Goal: Transaction & Acquisition: Book appointment/travel/reservation

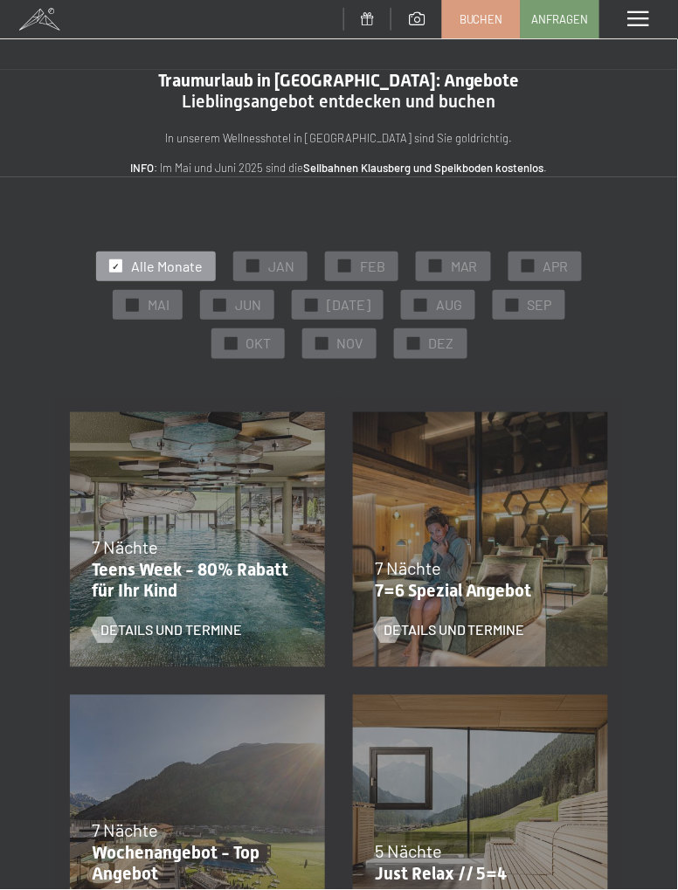
click at [229, 348] on span "✓" at bounding box center [230, 344] width 7 height 12
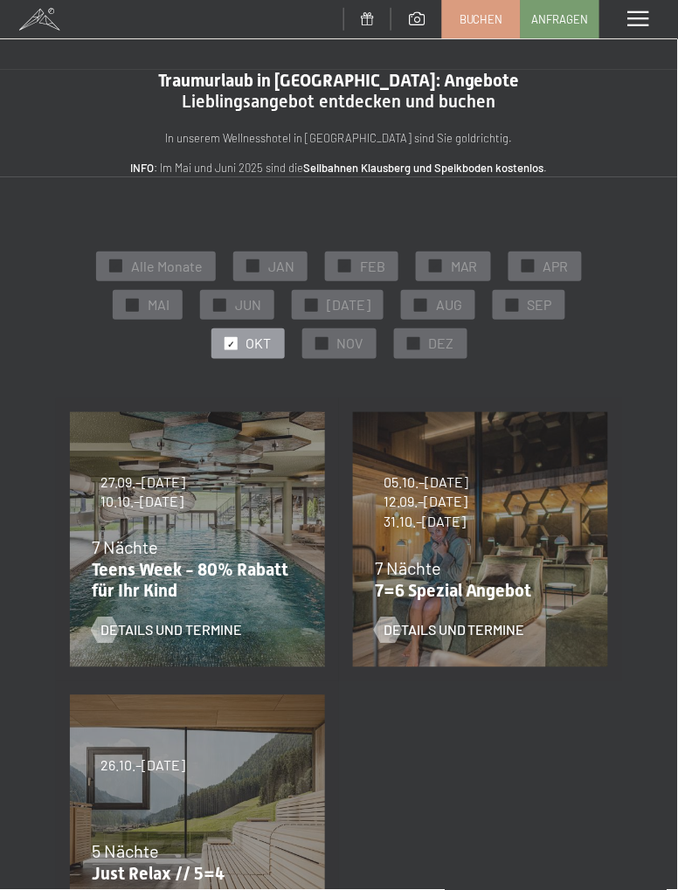
click at [319, 346] on span "✓" at bounding box center [321, 344] width 7 height 12
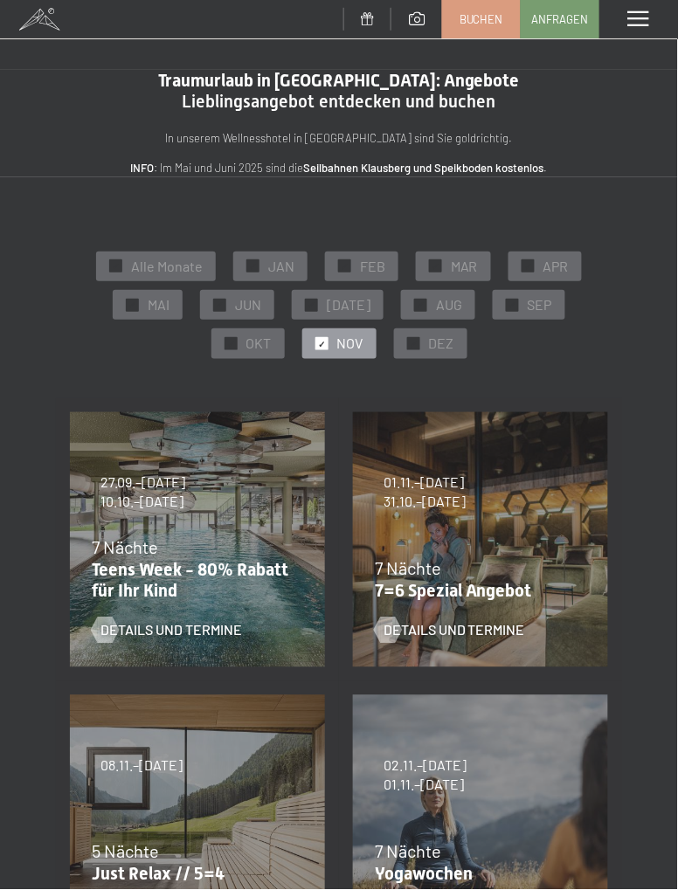
click at [231, 348] on span "✓" at bounding box center [230, 344] width 7 height 12
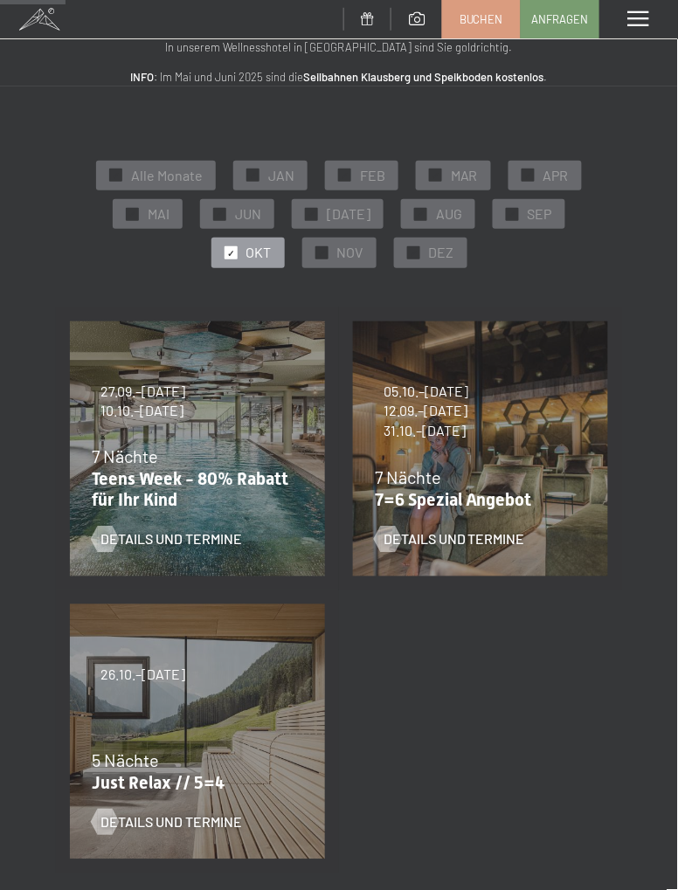
scroll to position [88, 0]
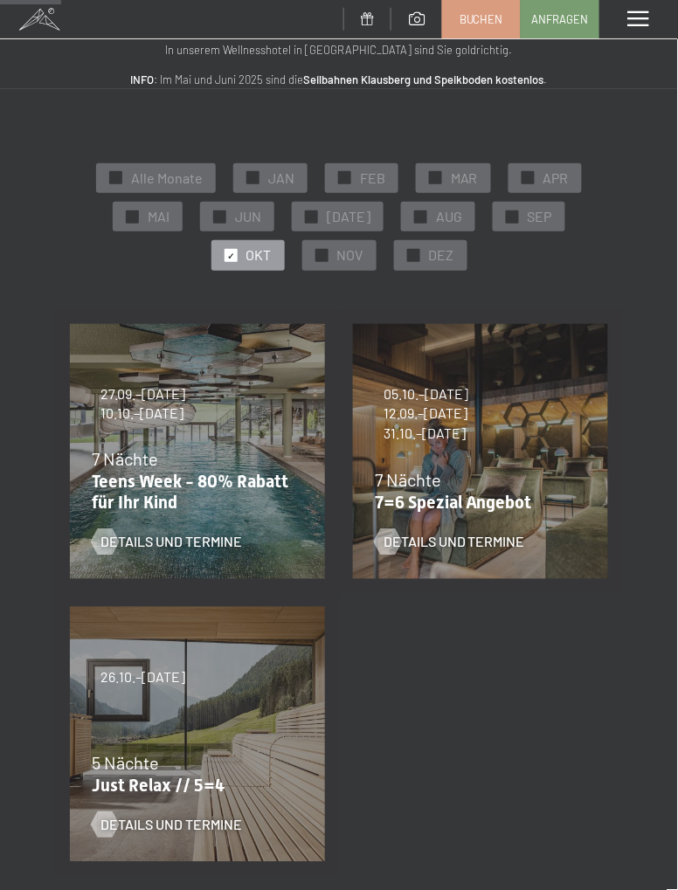
click at [320, 258] on span "✓" at bounding box center [321, 256] width 7 height 12
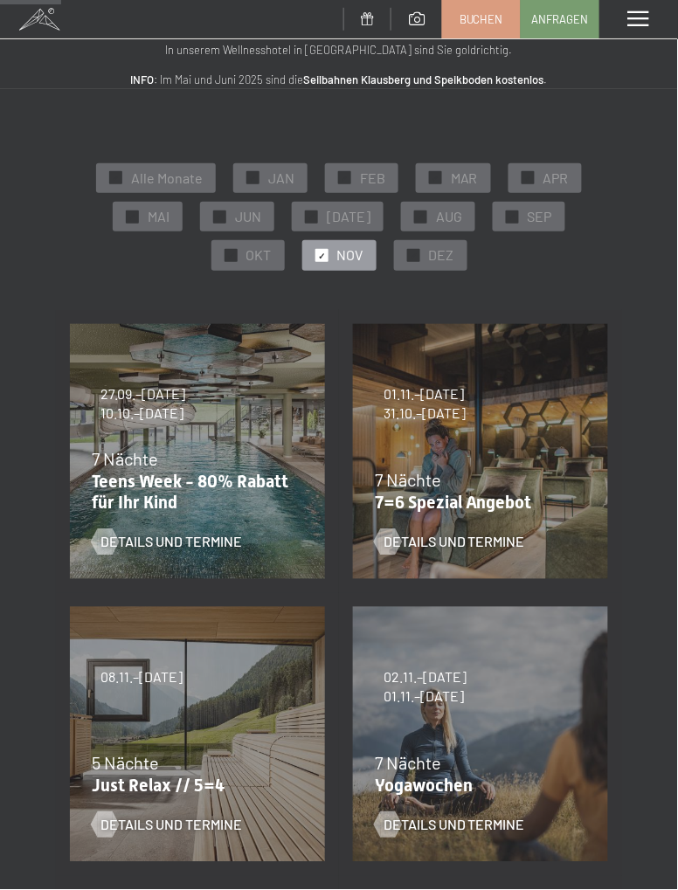
click at [251, 256] on span "OKT" at bounding box center [258, 254] width 25 height 19
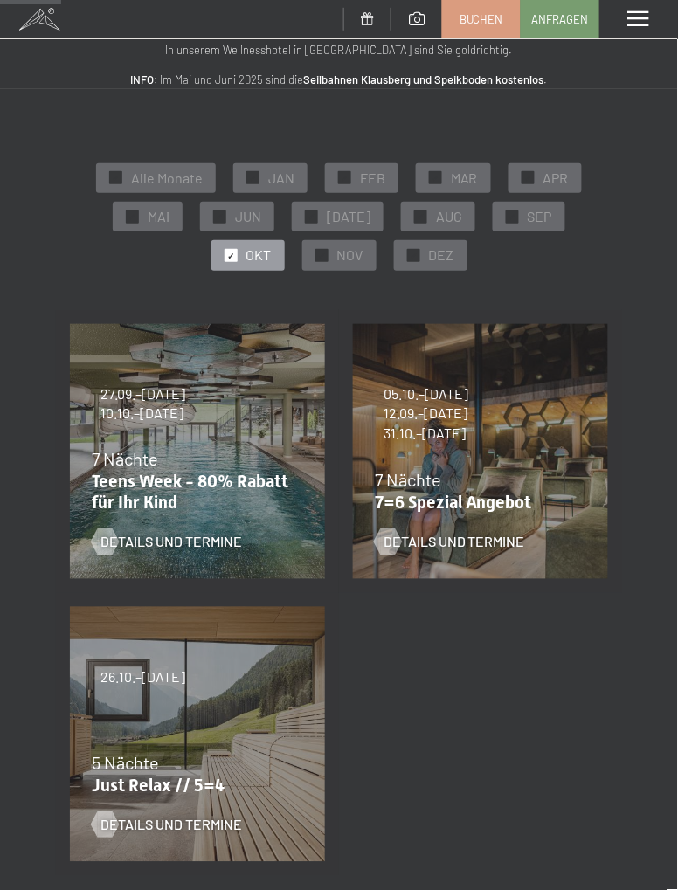
click at [327, 256] on div at bounding box center [321, 255] width 13 height 13
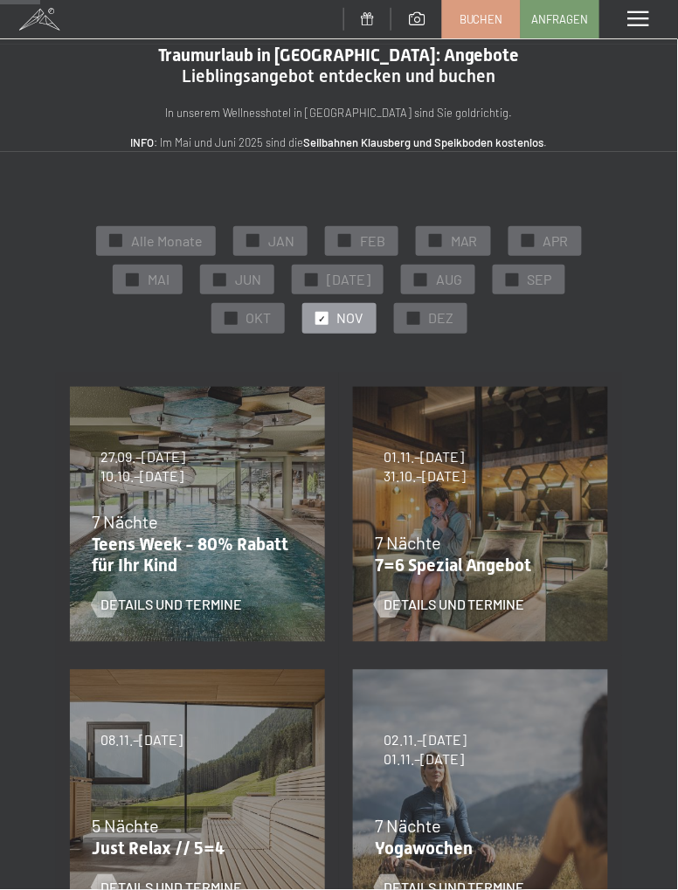
scroll to position [0, 0]
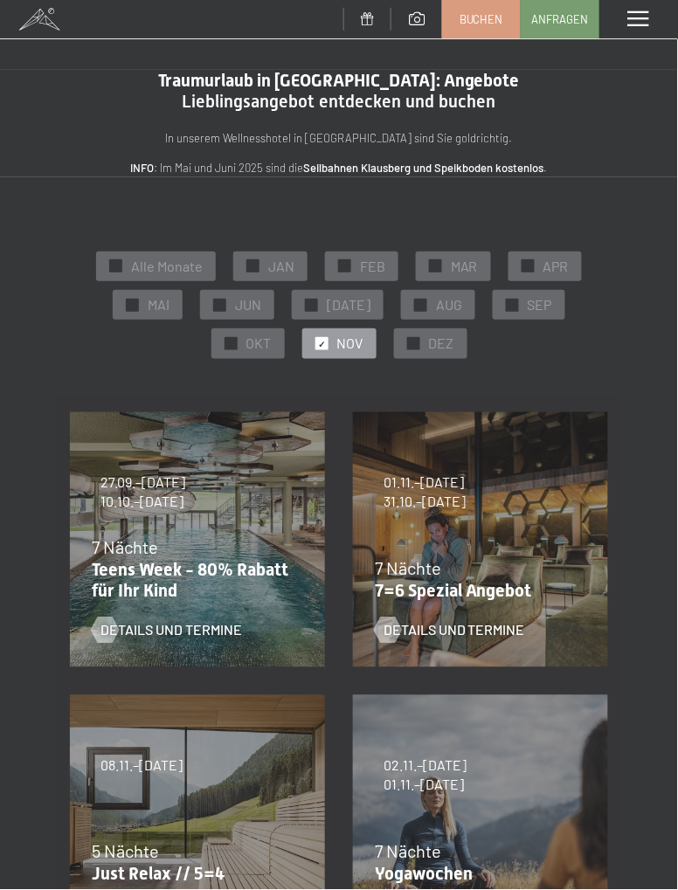
click at [630, 15] on span at bounding box center [638, 19] width 21 height 16
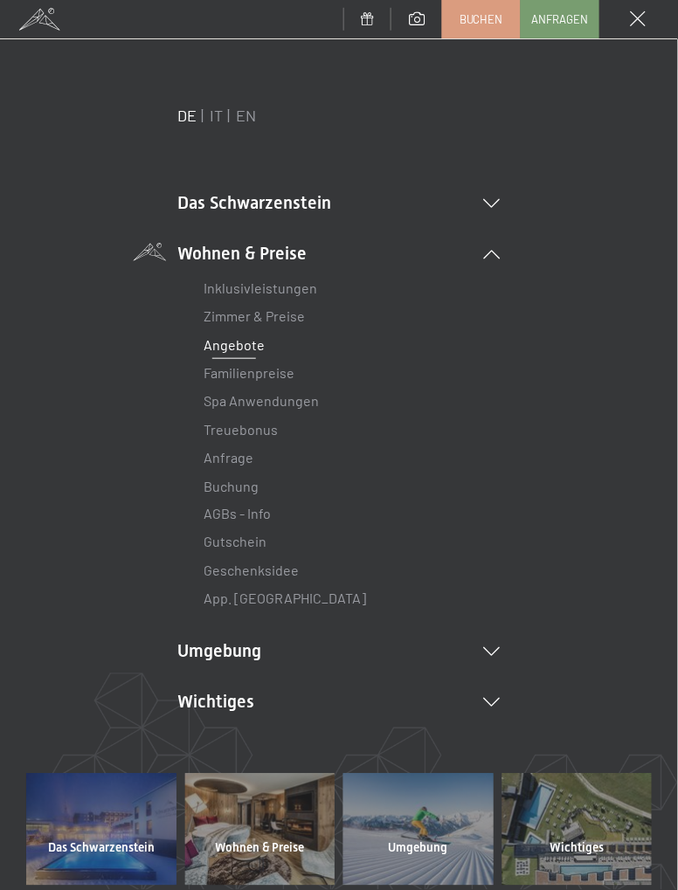
click at [280, 377] on link "Familienpreise" at bounding box center [248, 372] width 91 height 17
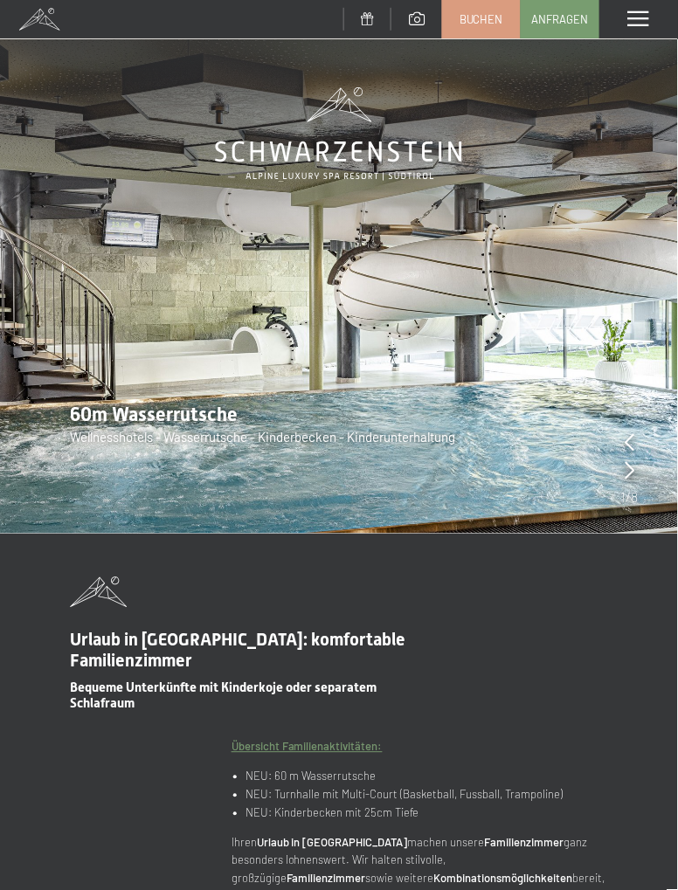
click at [646, 16] on span at bounding box center [638, 19] width 21 height 16
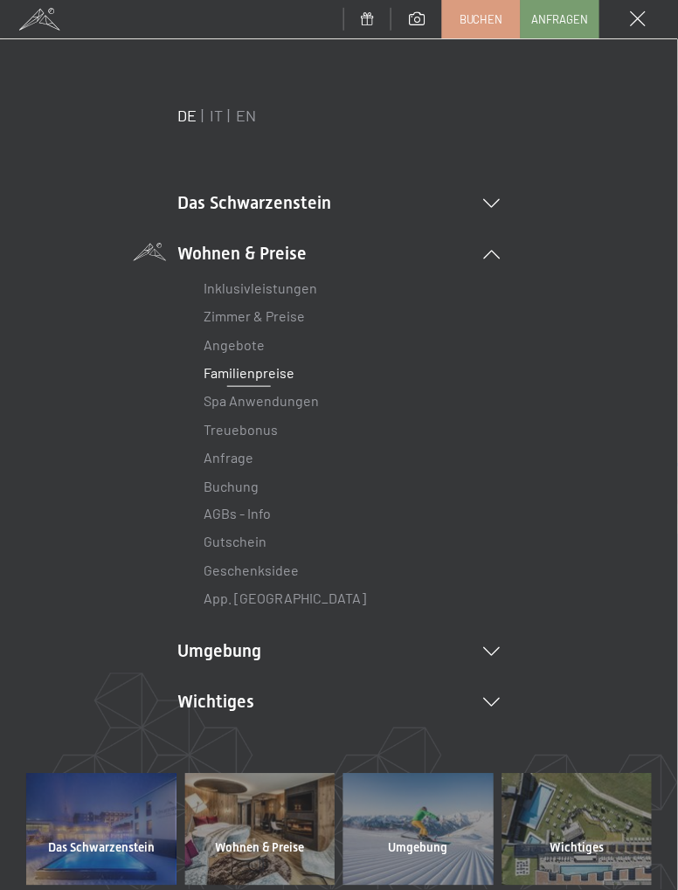
click at [274, 436] on link "Treuebonus" at bounding box center [240, 429] width 74 height 17
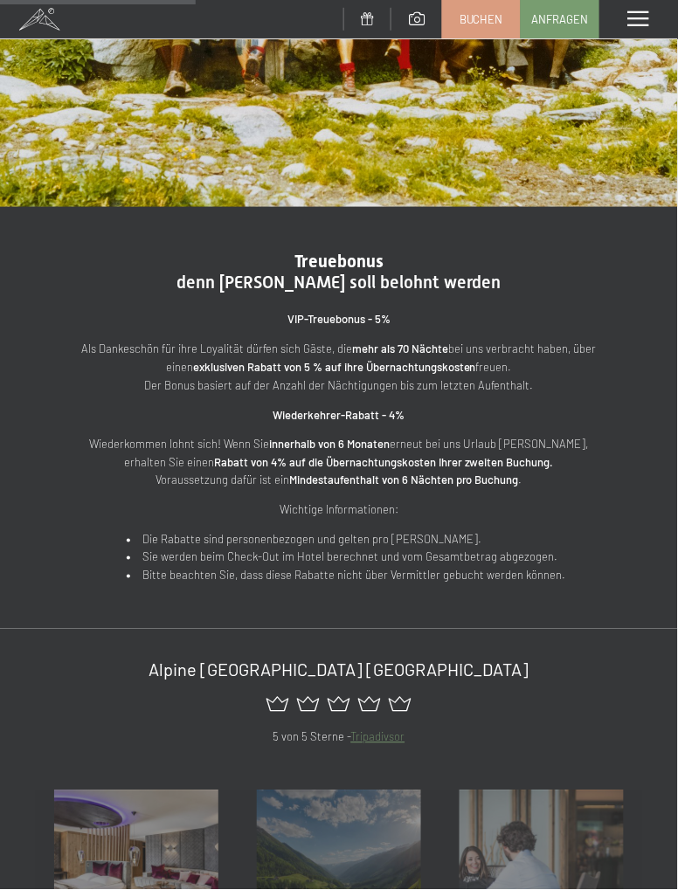
scroll to position [327, 0]
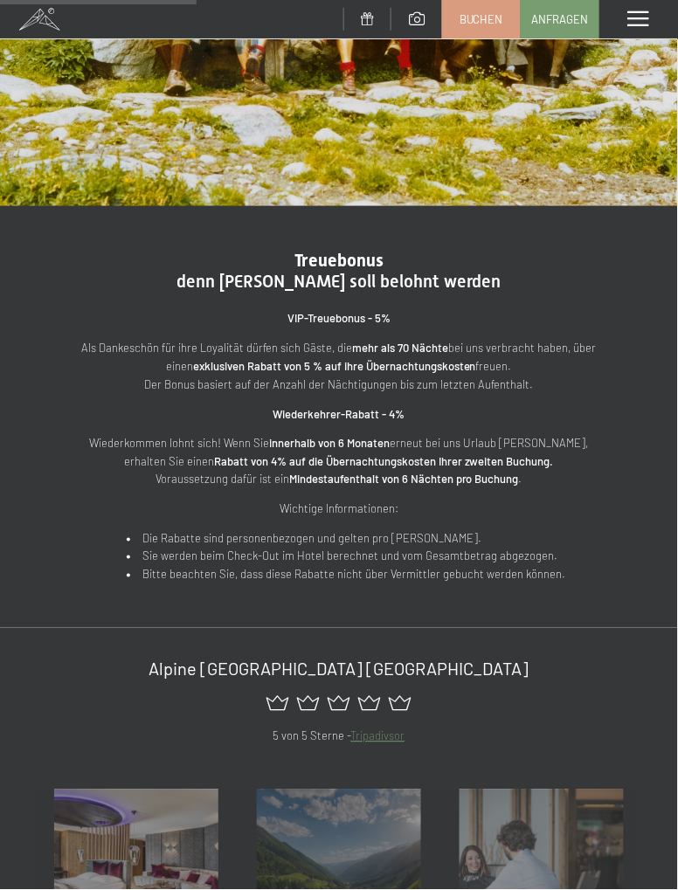
click at [641, 27] on div "Menü" at bounding box center [638, 19] width 79 height 38
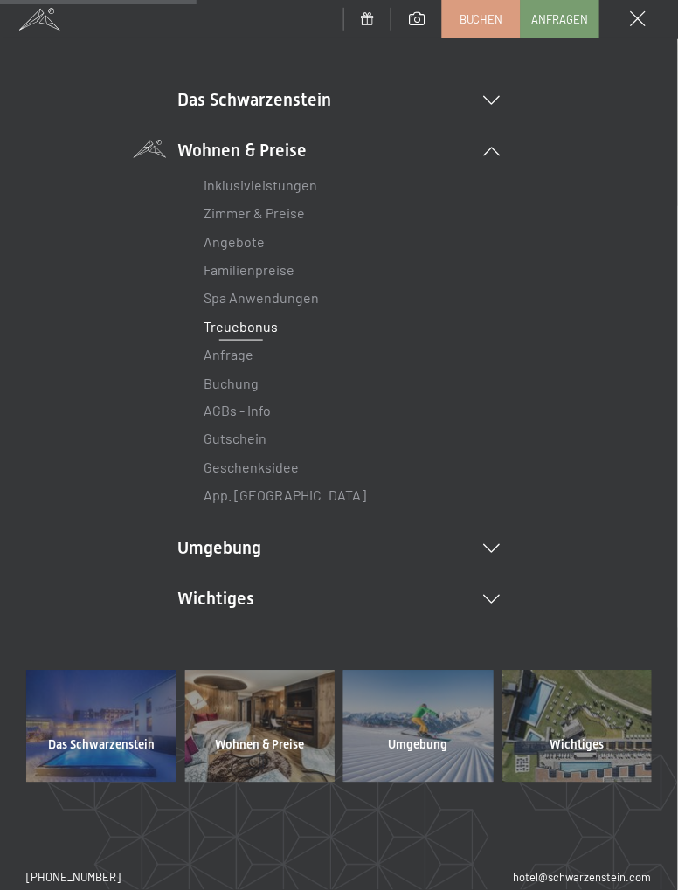
scroll to position [104, 0]
click at [293, 218] on link "Zimmer & Preise" at bounding box center [253, 211] width 101 height 17
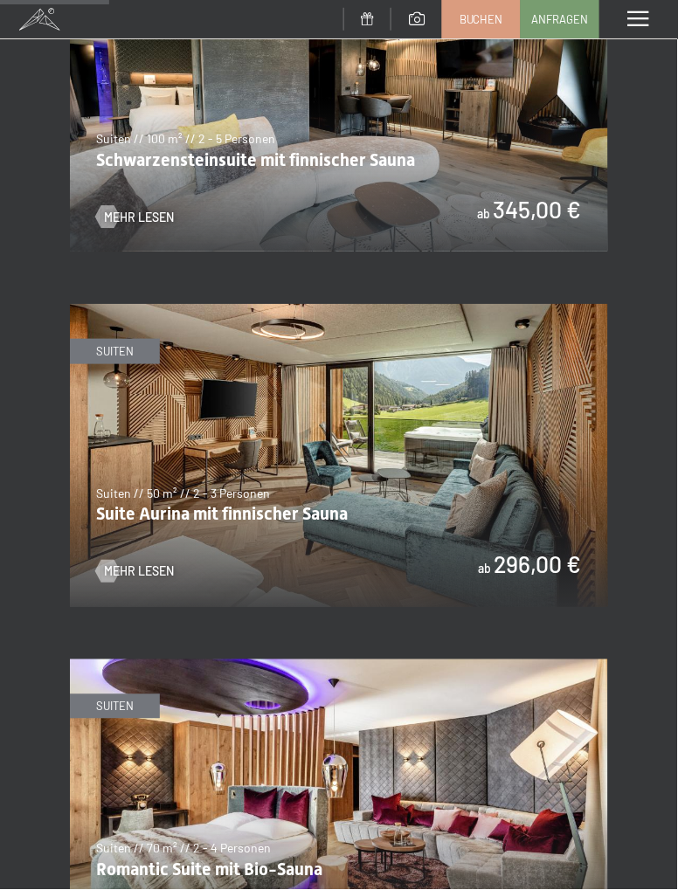
scroll to position [1074, 0]
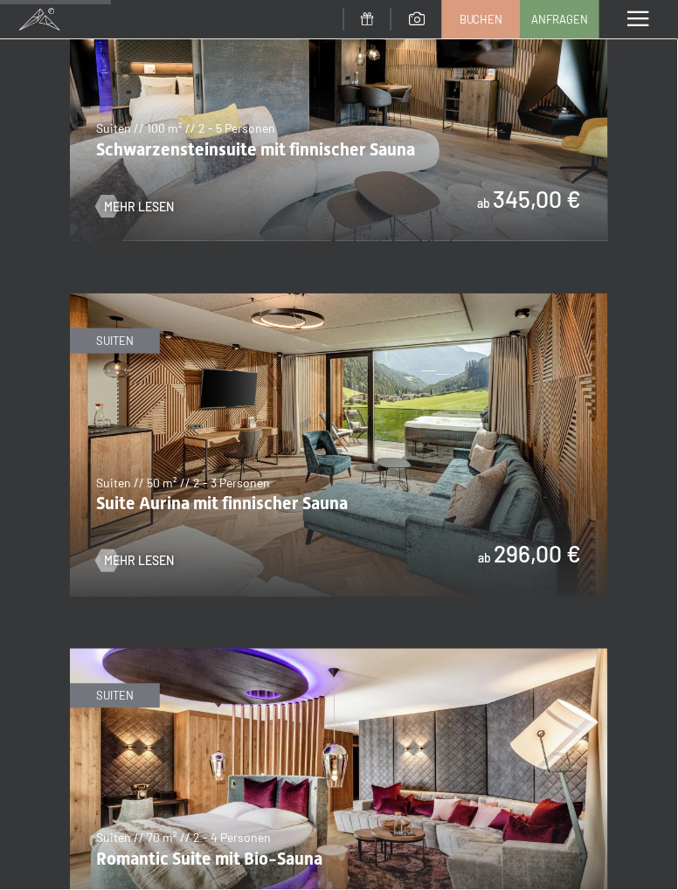
click at [646, 32] on div "Menü" at bounding box center [638, 19] width 79 height 38
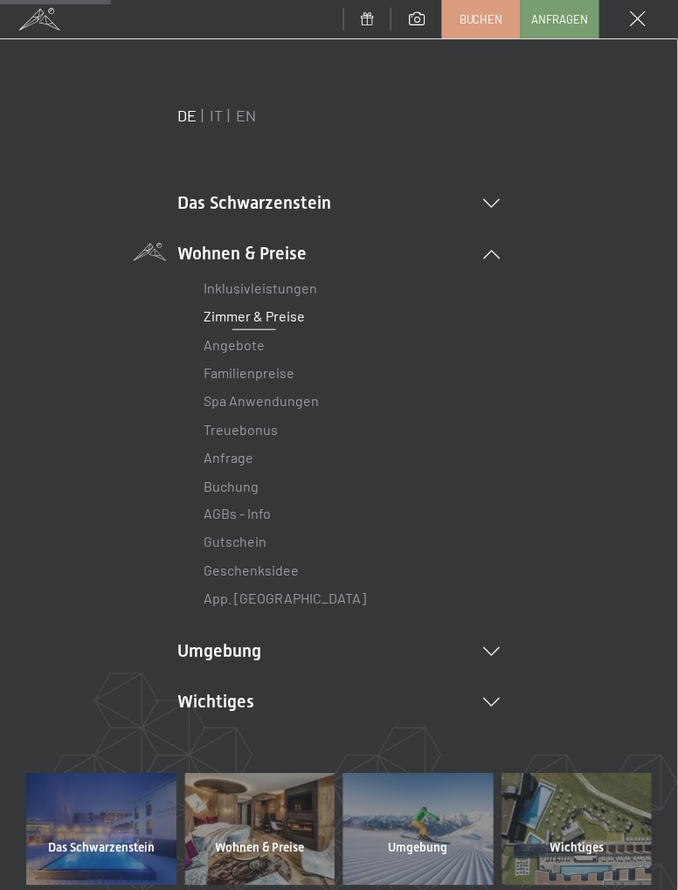
click at [248, 490] on link "Buchung" at bounding box center [230, 486] width 55 height 17
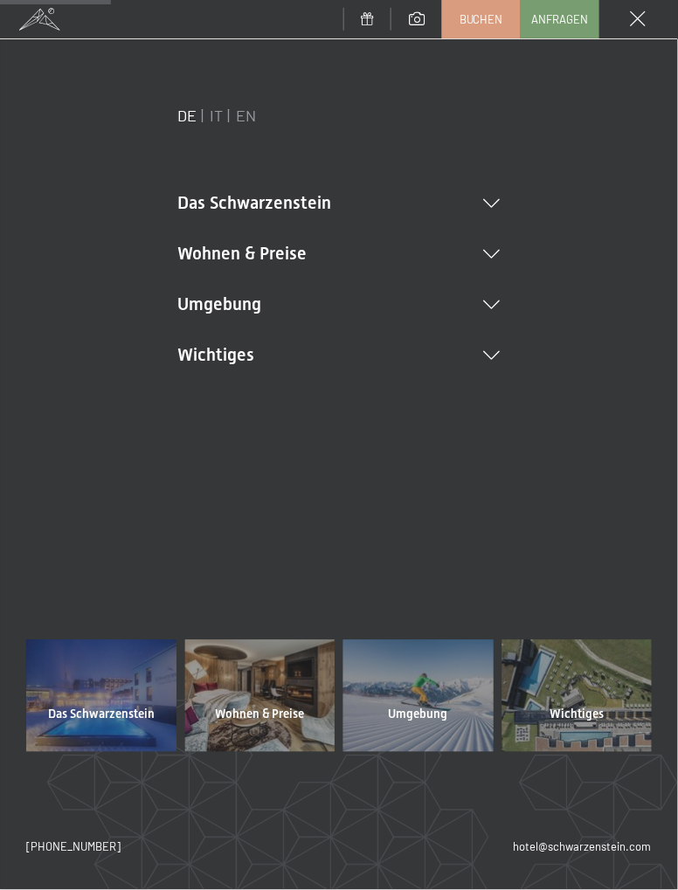
click at [499, 262] on li "Wohnen & Preise Inklusivleistungen Zimmer & Preise Liste Angebote Liste Familie…" at bounding box center [338, 253] width 323 height 24
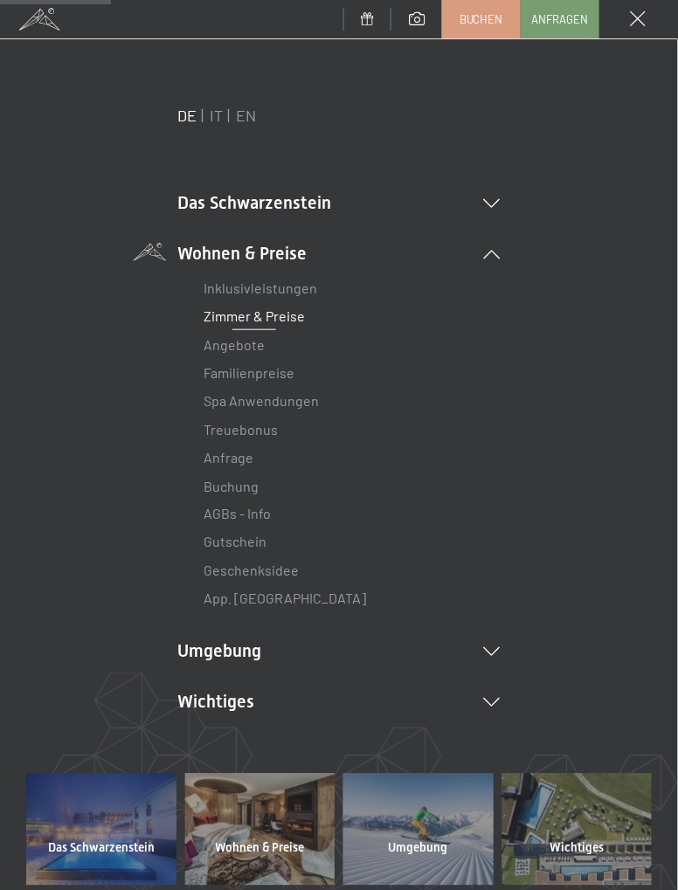
click at [256, 480] on link "Buchung" at bounding box center [230, 486] width 55 height 17
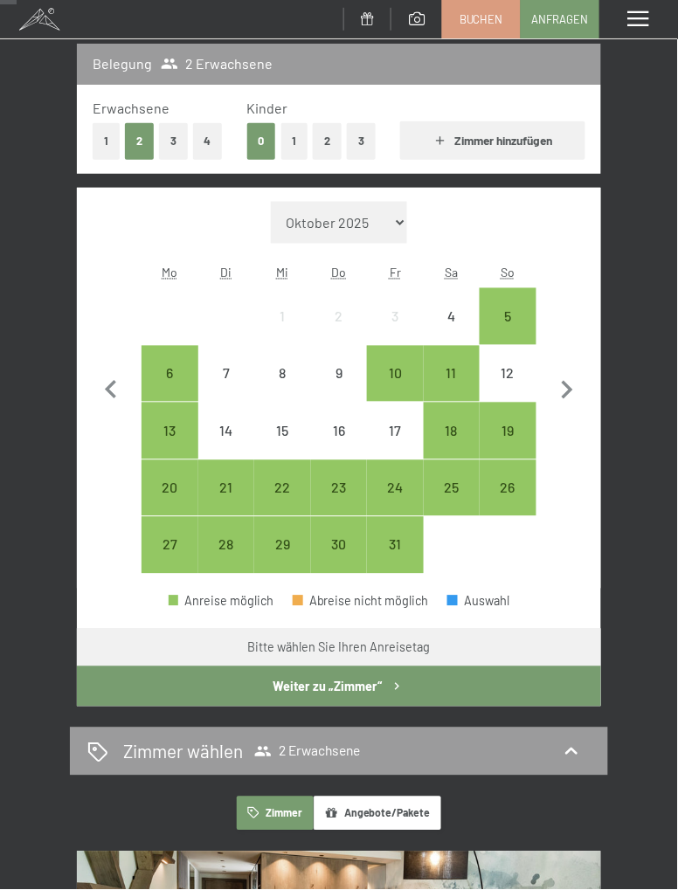
scroll to position [226, 0]
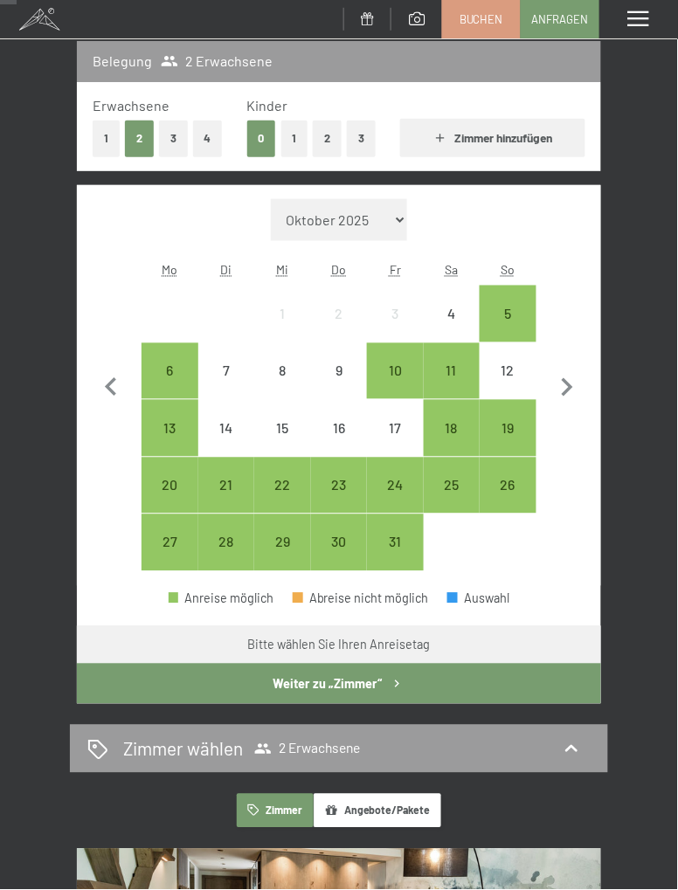
click at [517, 490] on div "26" at bounding box center [507, 504] width 52 height 52
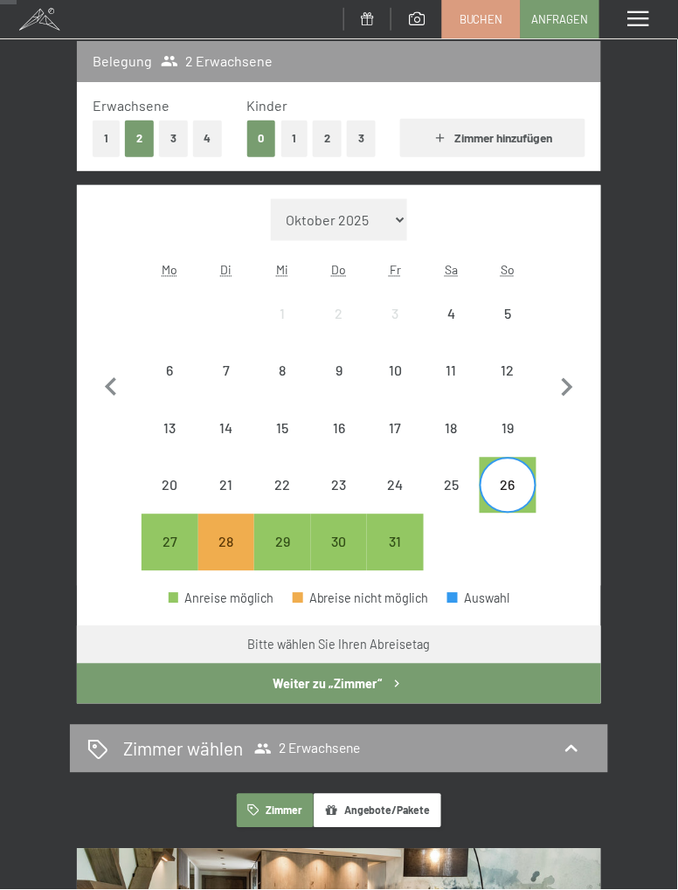
click at [173, 504] on span "Einwilligung Marketing*" at bounding box center [241, 494] width 144 height 17
click at [161, 504] on input "Einwilligung Marketing*" at bounding box center [151, 494] width 17 height 17
click at [172, 504] on span "Einwilligung Marketing*" at bounding box center [241, 494] width 144 height 17
click at [161, 504] on input "Einwilligung Marketing*" at bounding box center [151, 494] width 17 height 17
click at [170, 504] on span "Einwilligung Marketing*" at bounding box center [241, 494] width 144 height 17
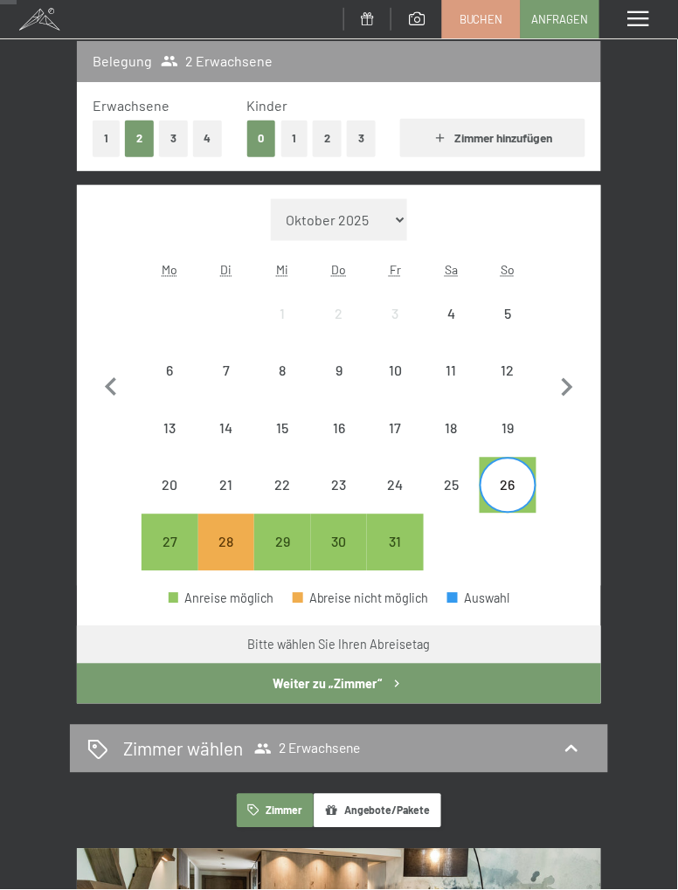
click at [161, 504] on input "Einwilligung Marketing*" at bounding box center [151, 494] width 17 height 17
checkbox input "false"
click at [523, 495] on div "26" at bounding box center [507, 504] width 52 height 52
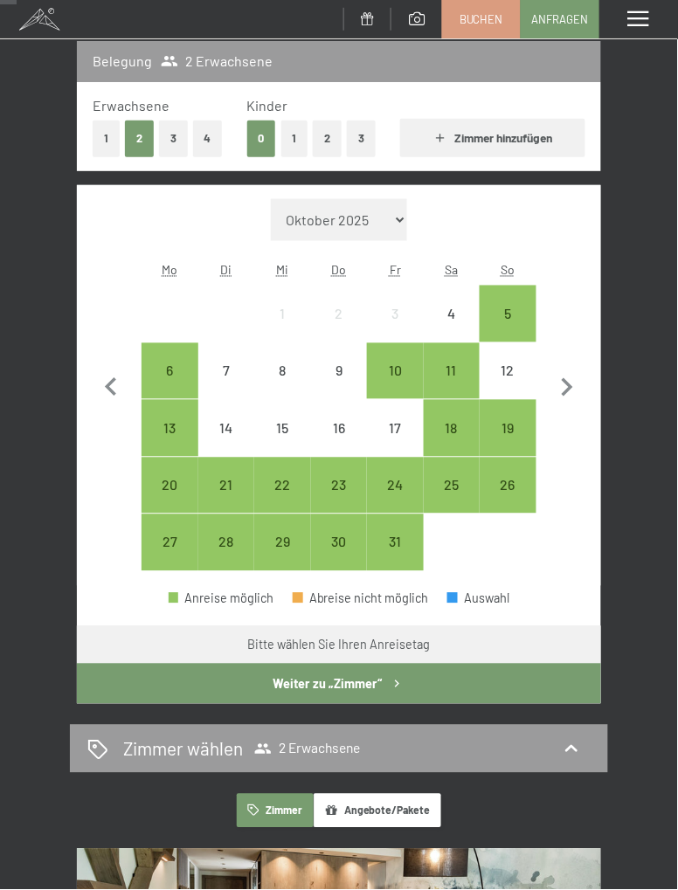
click at [513, 492] on div "26" at bounding box center [507, 504] width 52 height 52
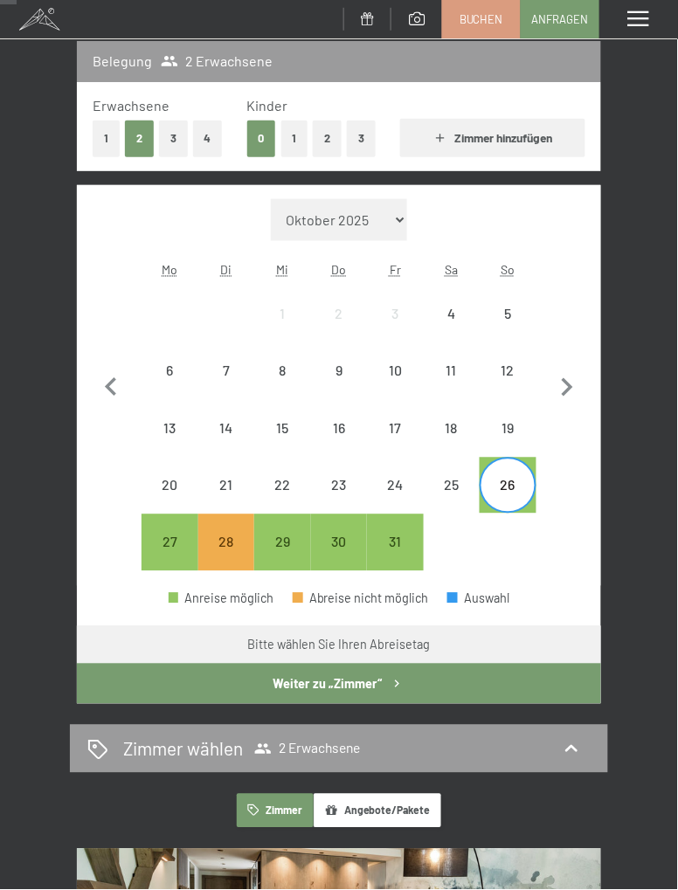
click at [176, 550] on div "27" at bounding box center [169, 561] width 52 height 52
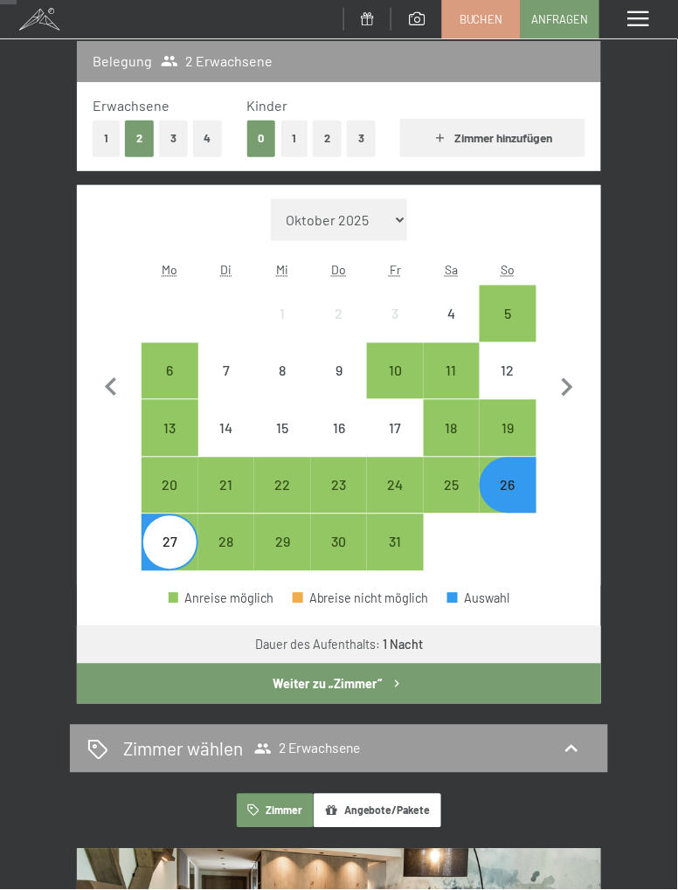
click at [377, 686] on button "Weiter zu „Zimmer“" at bounding box center [339, 684] width 524 height 40
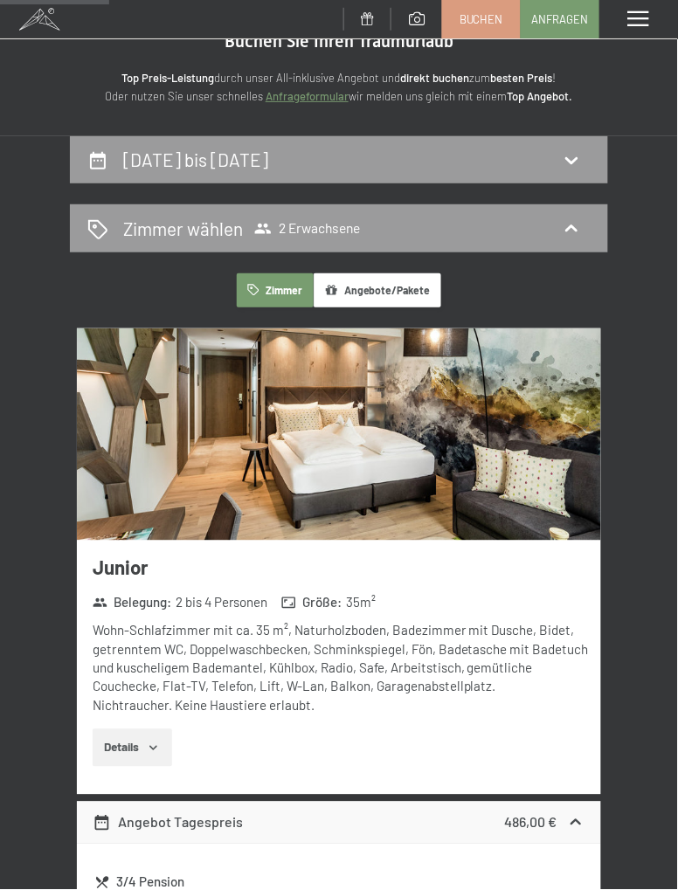
scroll to position [0, 0]
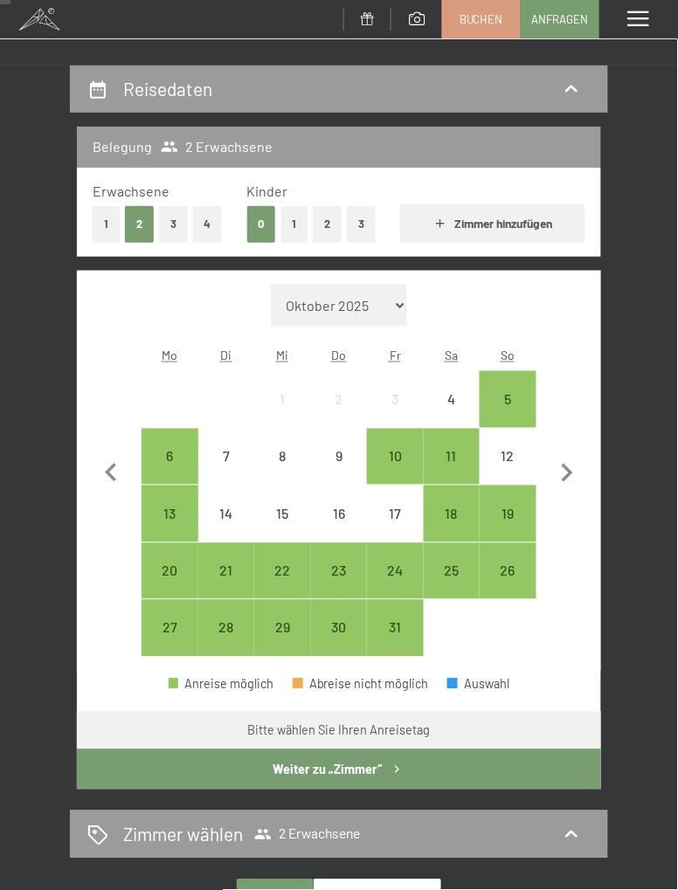
scroll to position [141, 0]
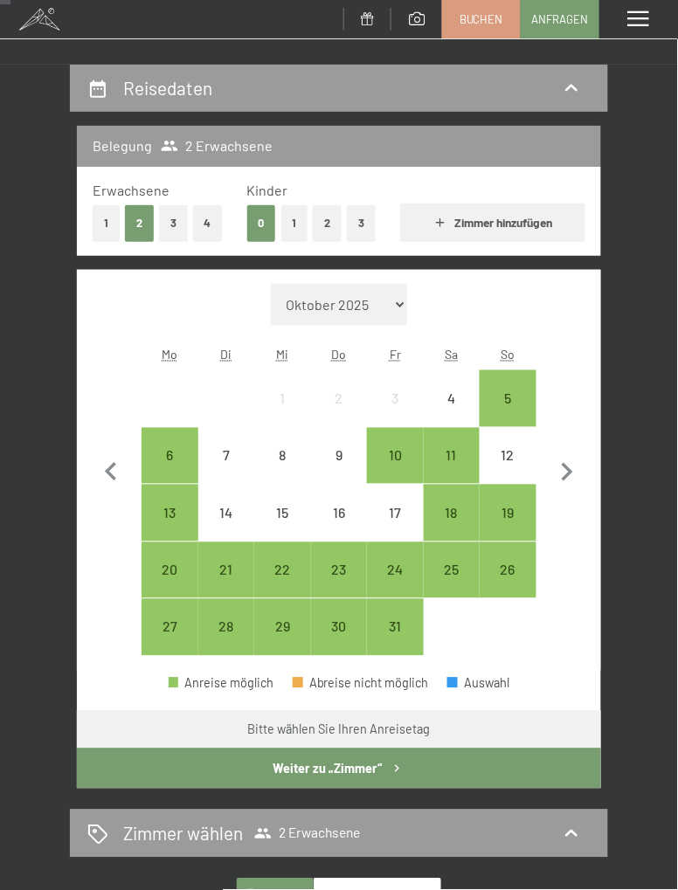
click at [567, 464] on icon "button" at bounding box center [566, 472] width 37 height 37
select select "[DATE]"
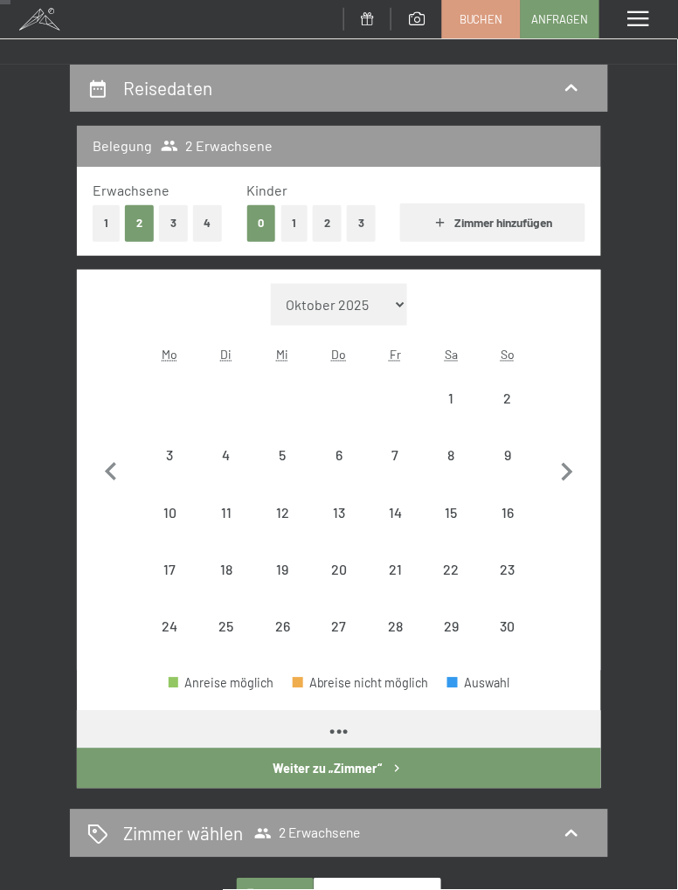
select select "[DATE]"
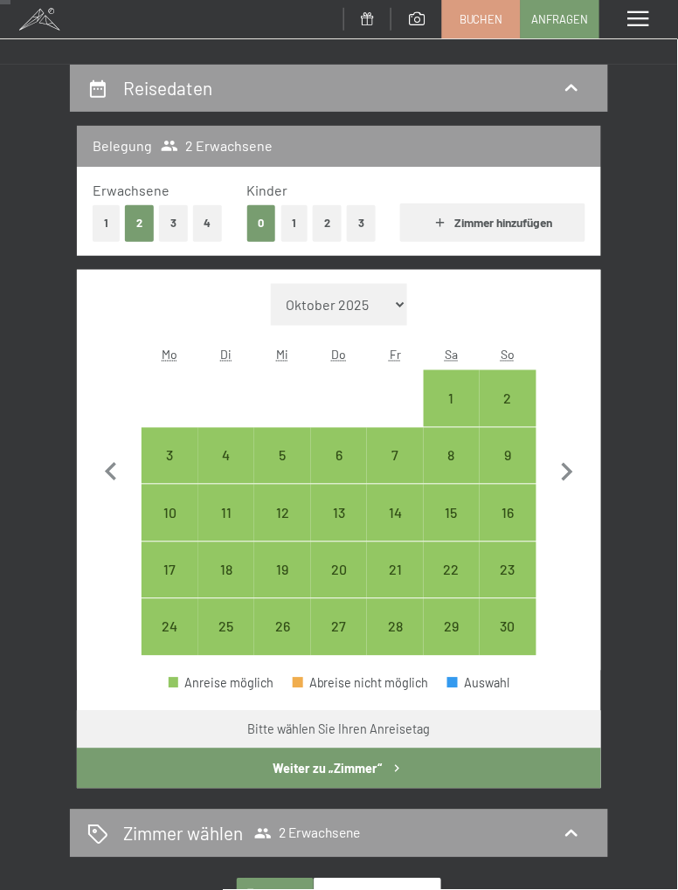
click at [514, 520] on div "16" at bounding box center [507, 532] width 52 height 52
select select "[DATE]"
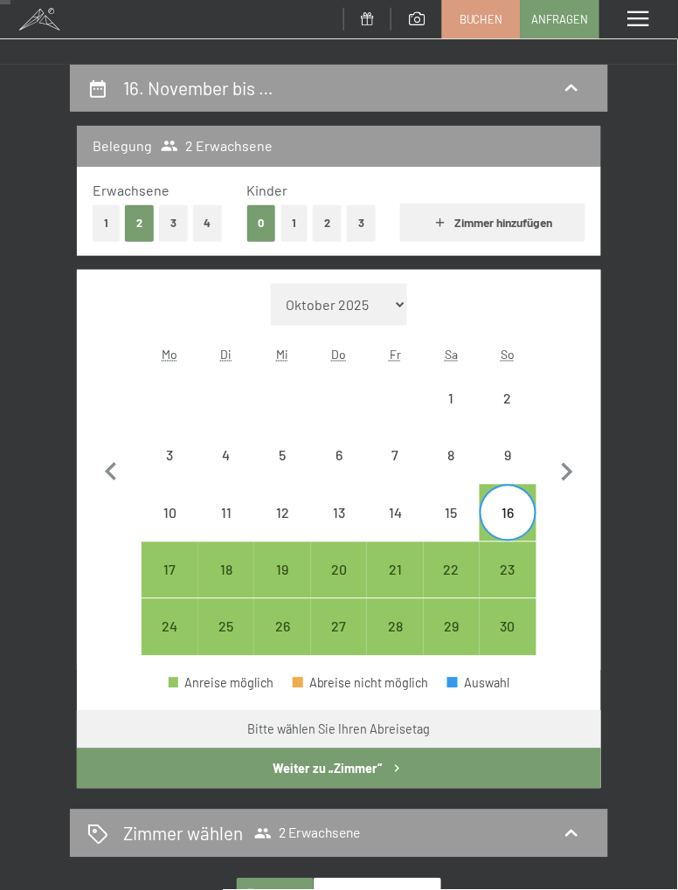
click at [425, 773] on button "Weiter zu „Zimmer“" at bounding box center [339, 768] width 524 height 40
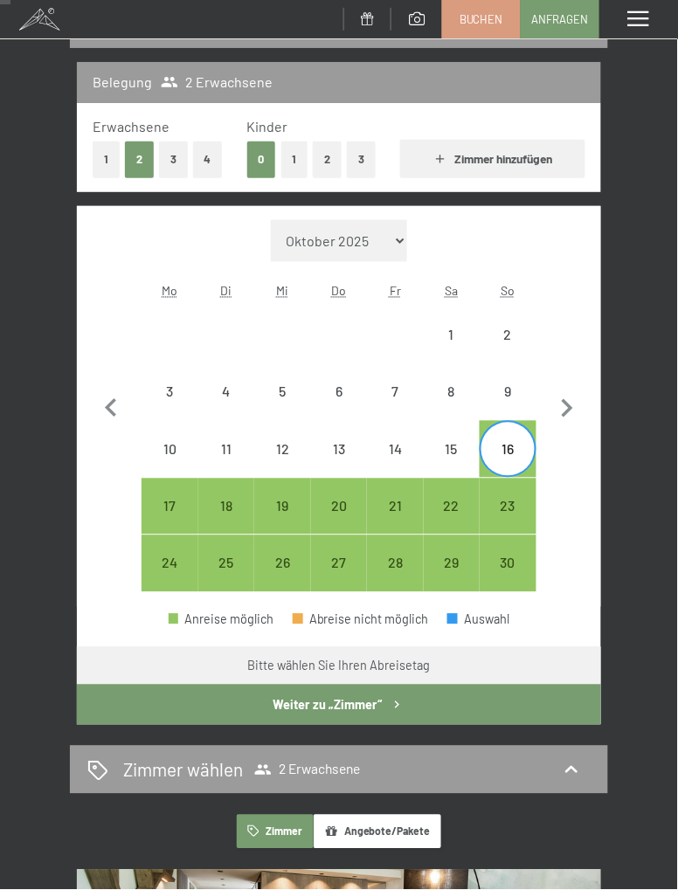
select select "[DATE]"
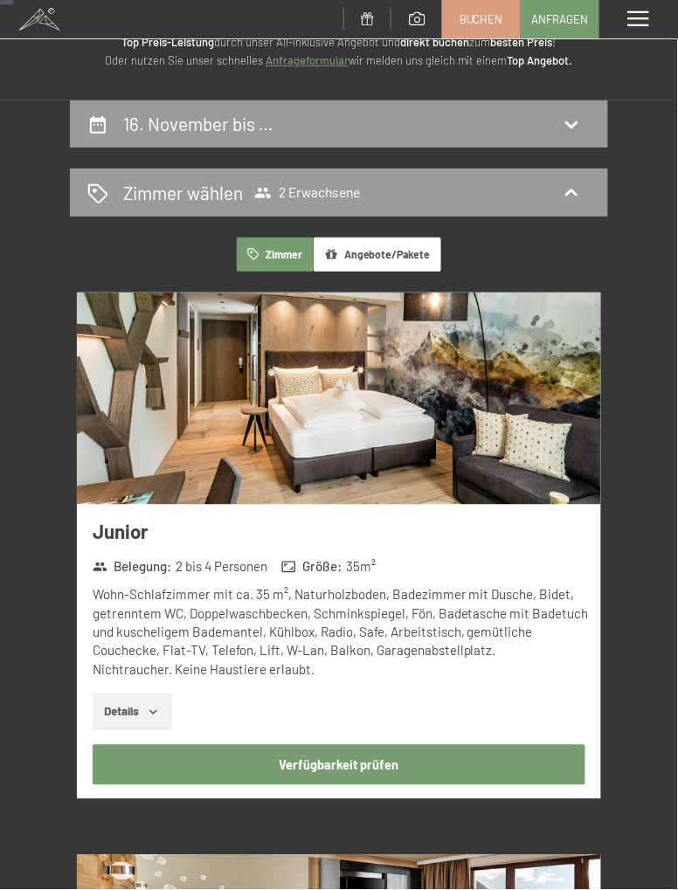
scroll to position [0, 0]
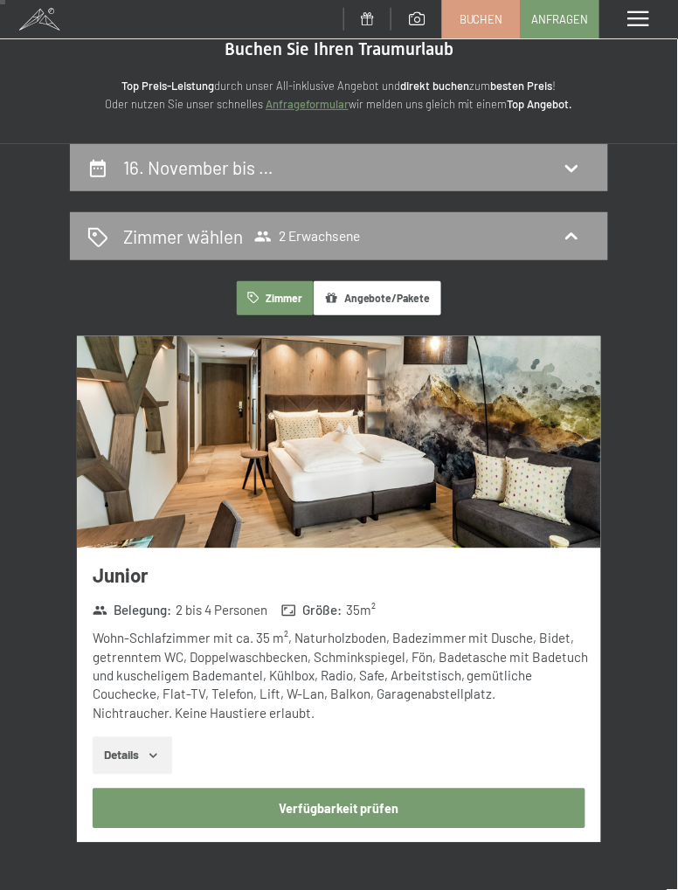
click at [432, 810] on button "Verfügbarkeit prüfen" at bounding box center [339, 808] width 492 height 40
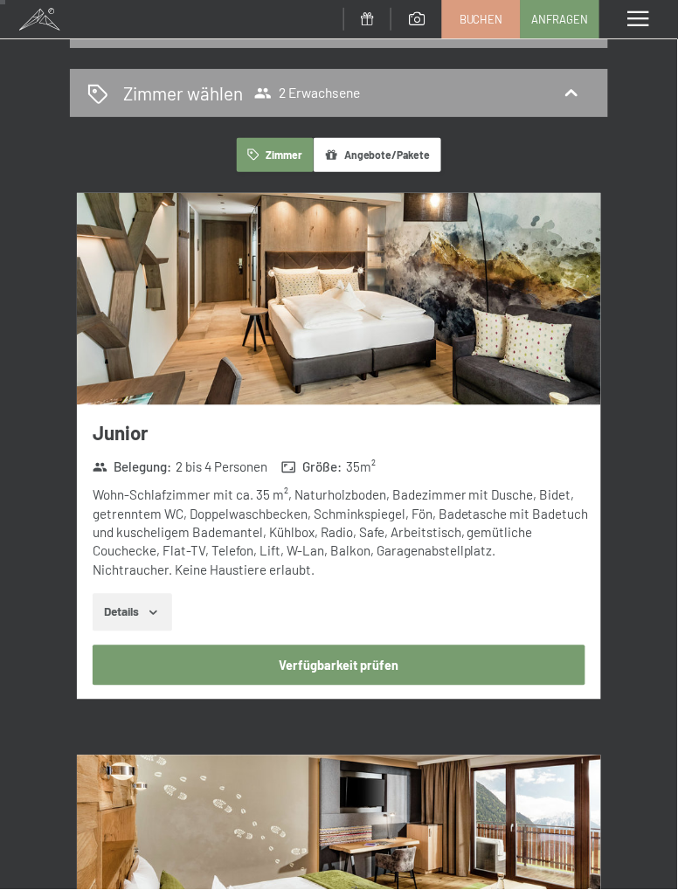
select select "[DATE]"
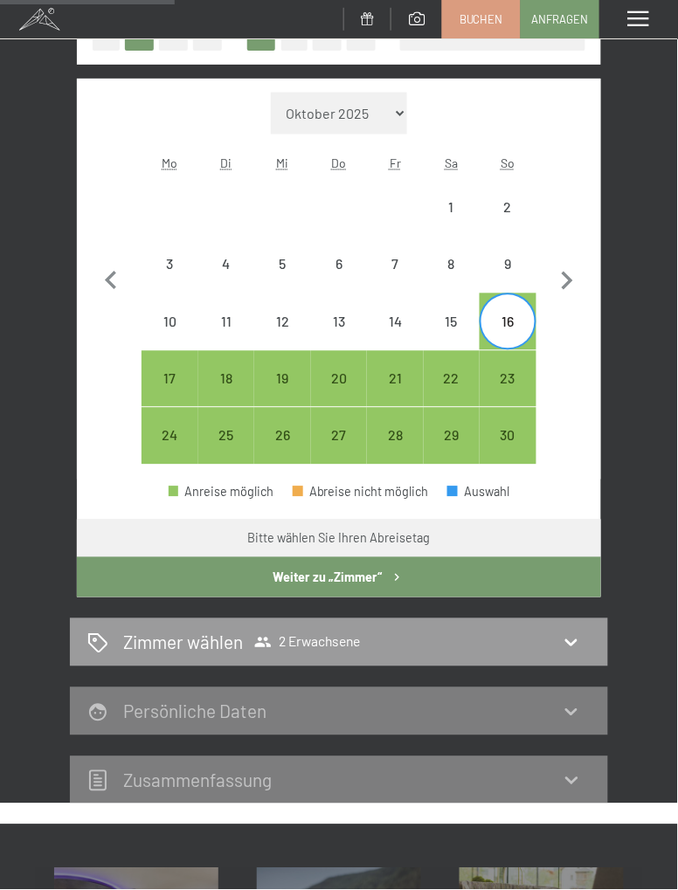
scroll to position [333, 0]
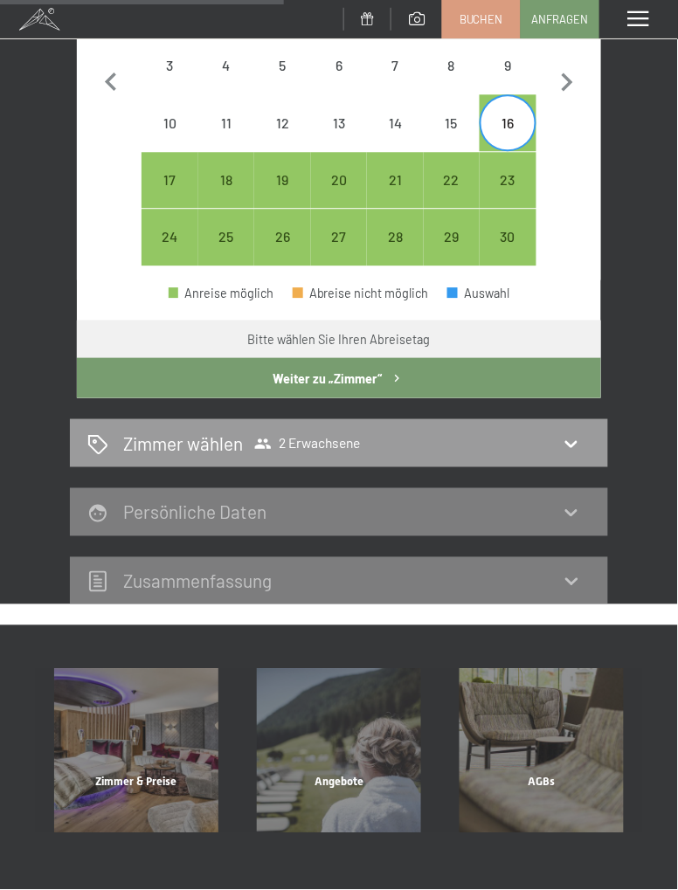
click at [510, 380] on button "Weiter zu „Zimmer“" at bounding box center [339, 378] width 524 height 40
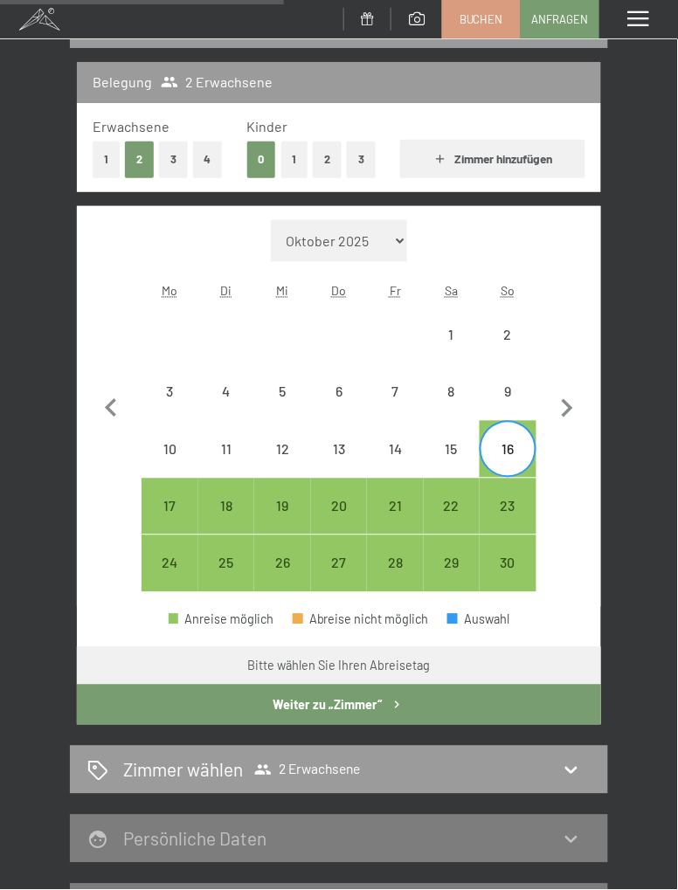
select select "[DATE]"
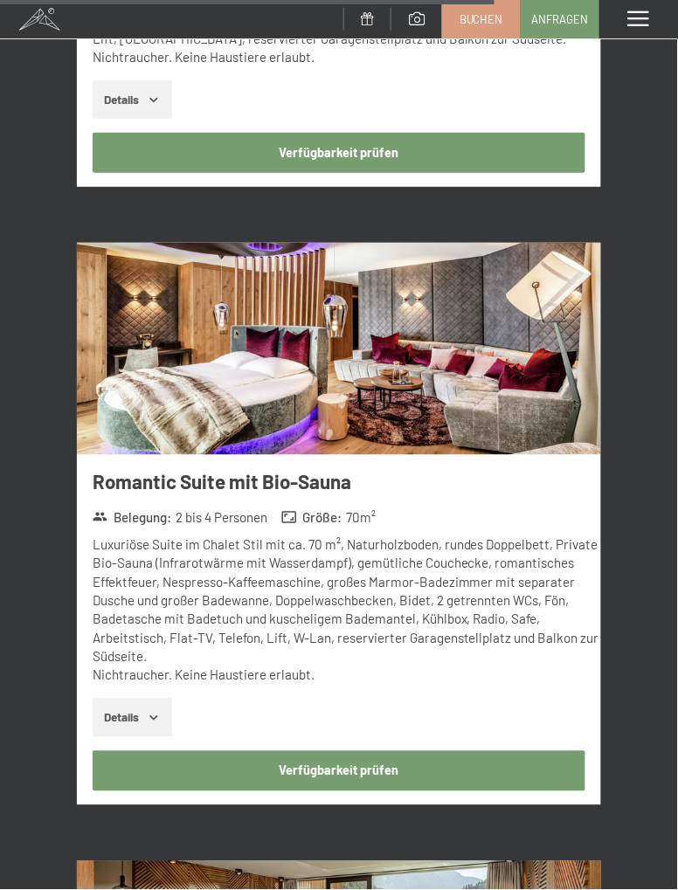
scroll to position [6099, 0]
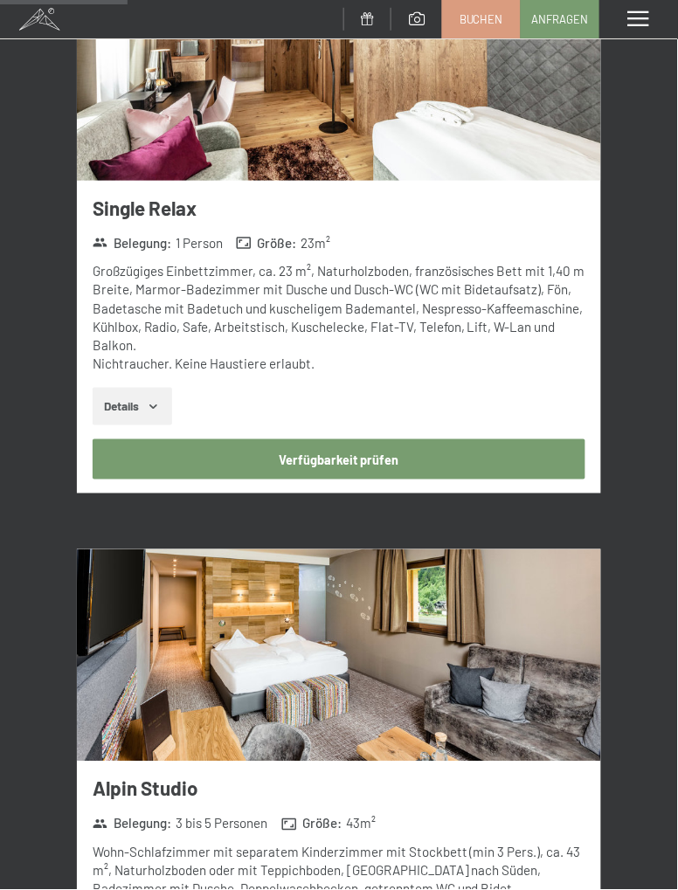
click at [496, 439] on button "Verfügbarkeit prüfen" at bounding box center [339, 459] width 492 height 40
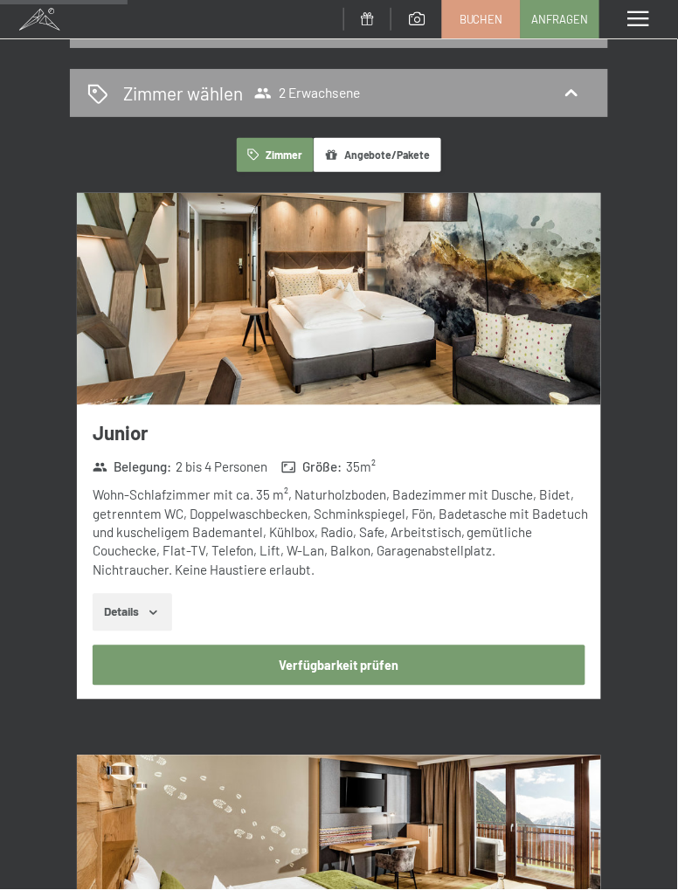
select select "[DATE]"
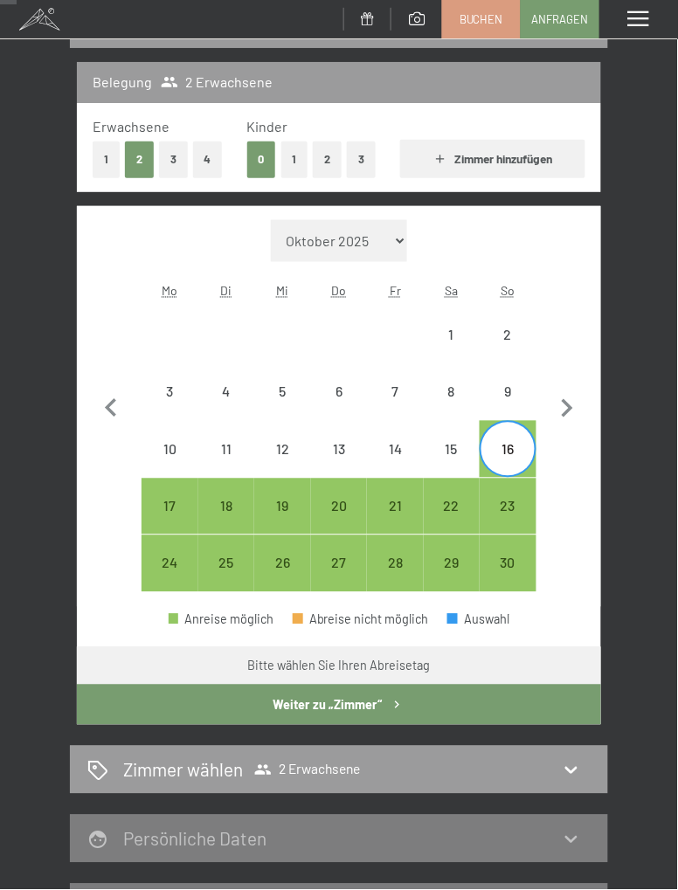
click at [176, 500] on div "17" at bounding box center [169, 525] width 52 height 52
select select "[DATE]"
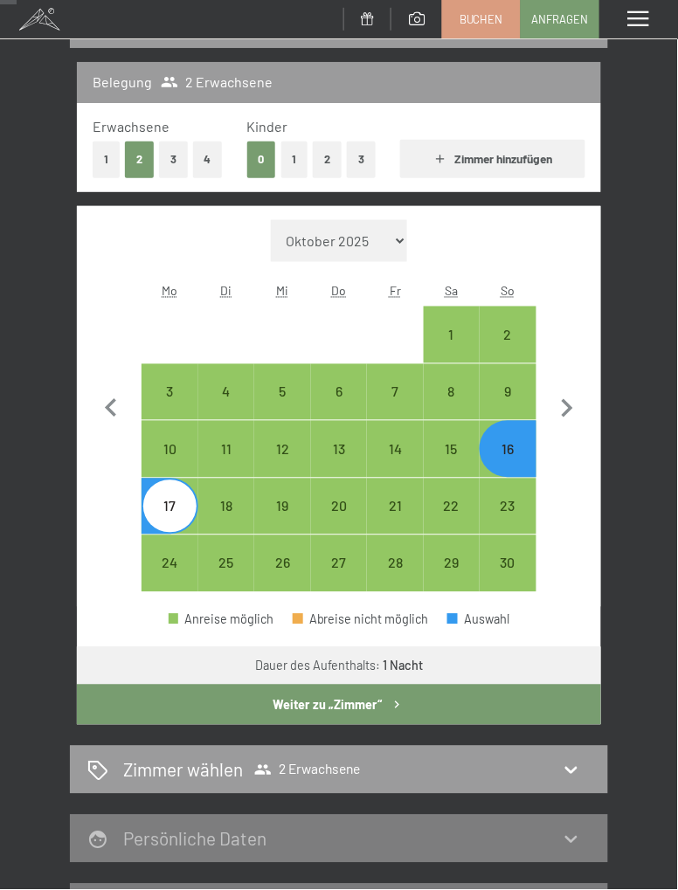
click at [448, 706] on button "Weiter zu „Zimmer“" at bounding box center [339, 705] width 524 height 40
select select "[DATE]"
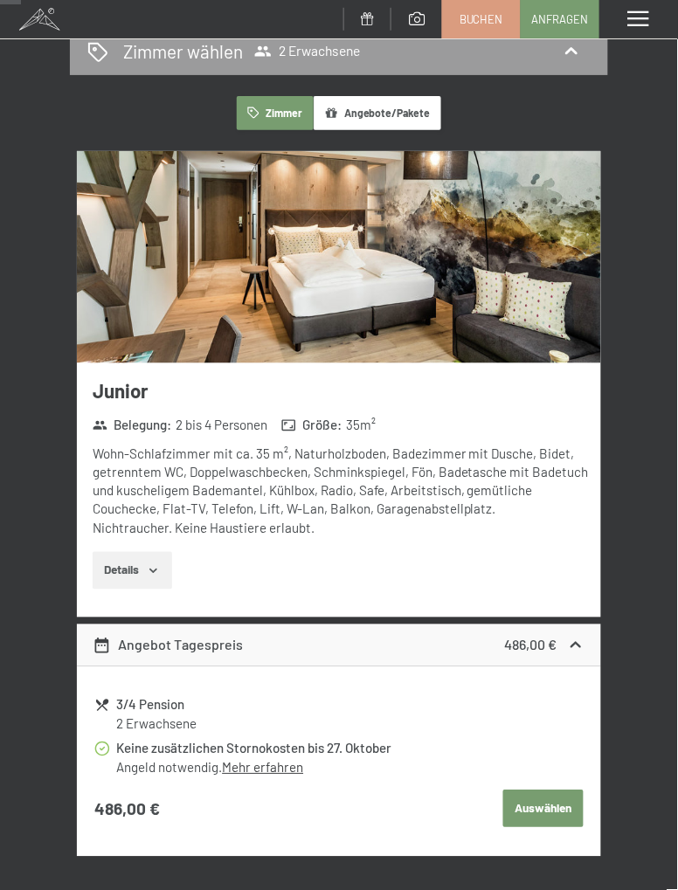
scroll to position [0, 0]
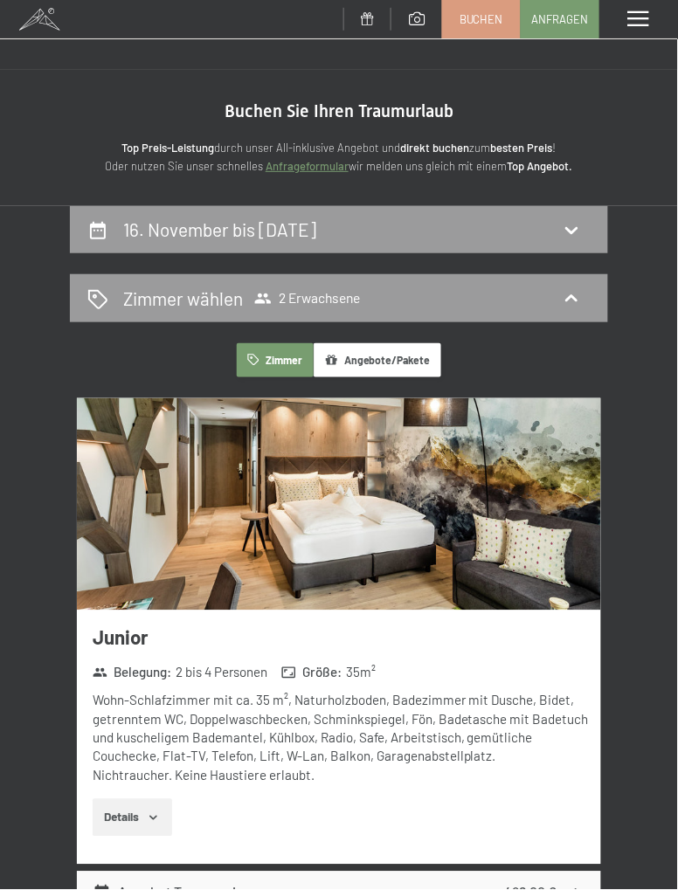
click at [576, 229] on icon at bounding box center [571, 230] width 12 height 7
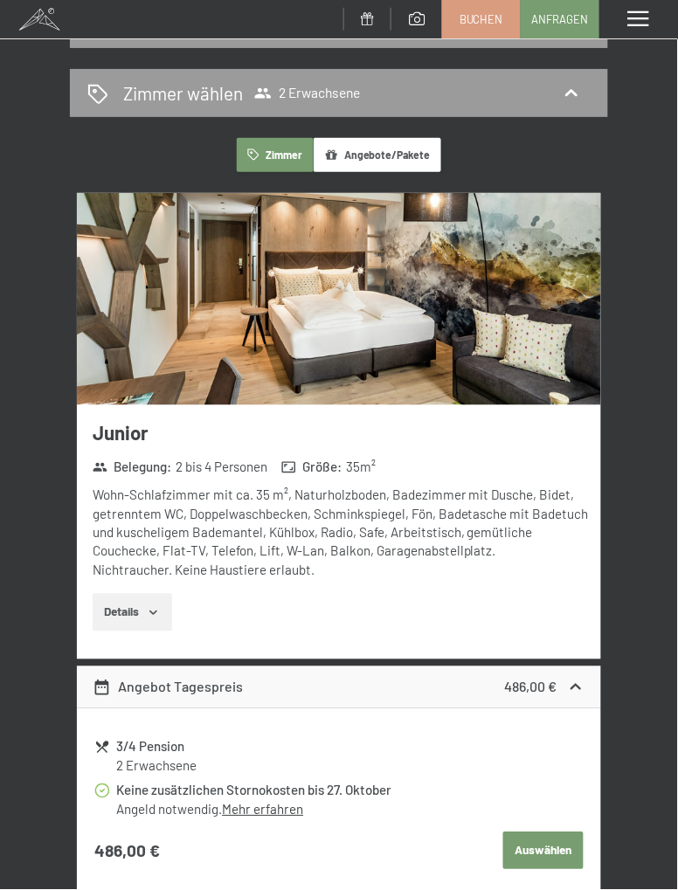
select select "[DATE]"
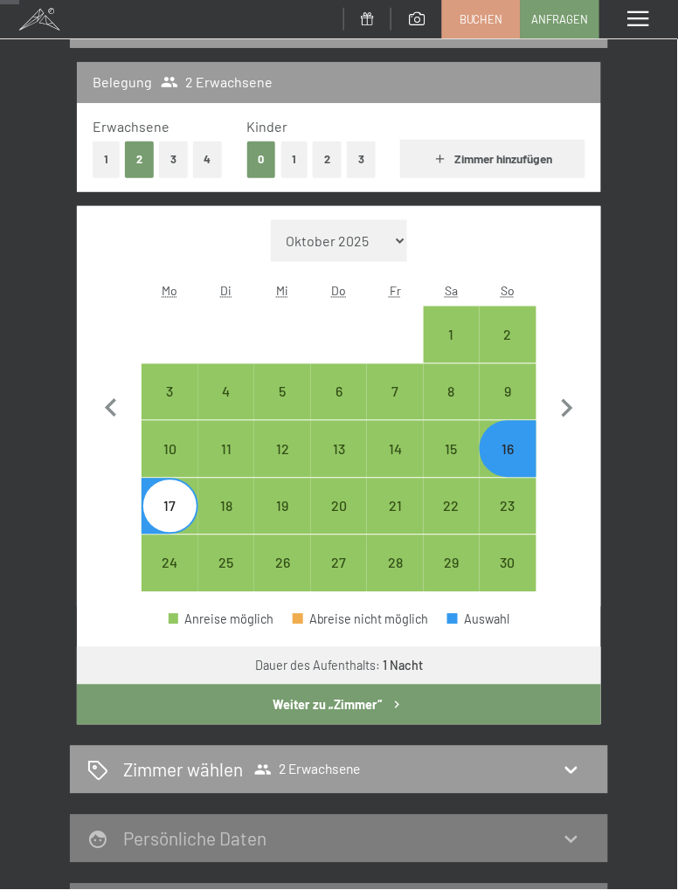
click at [279, 503] on div "19" at bounding box center [282, 525] width 52 height 52
select select "[DATE]"
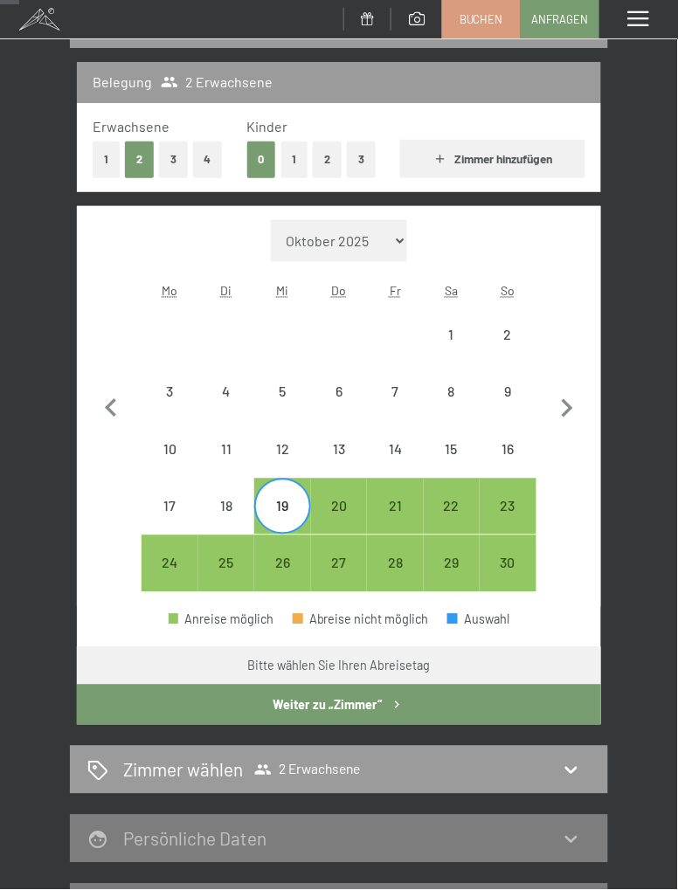
click at [346, 516] on div "20" at bounding box center [339, 525] width 52 height 52
select select "[DATE]"
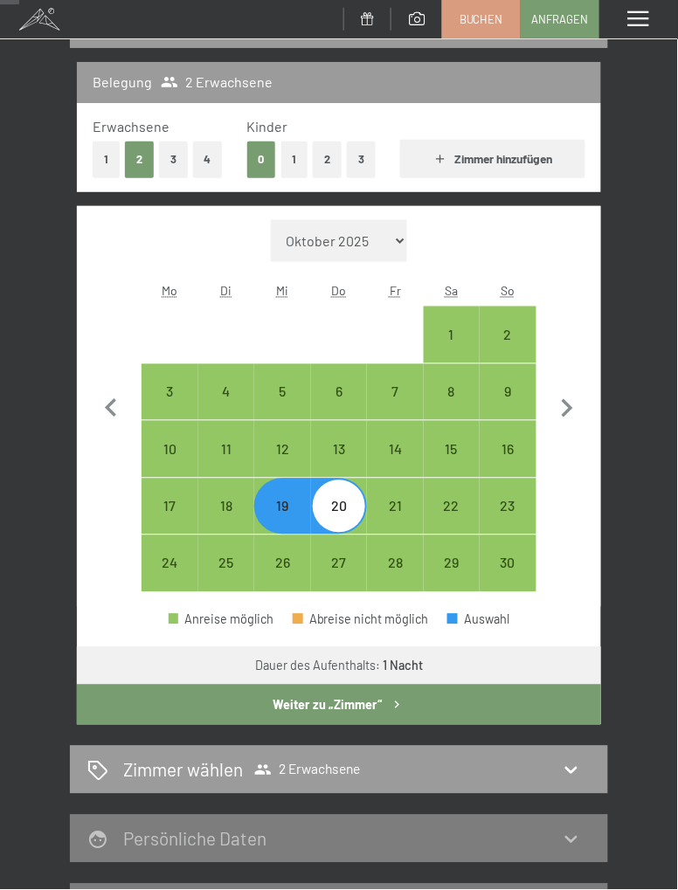
click at [382, 713] on button "Weiter zu „Zimmer“" at bounding box center [339, 705] width 524 height 40
select select "[DATE]"
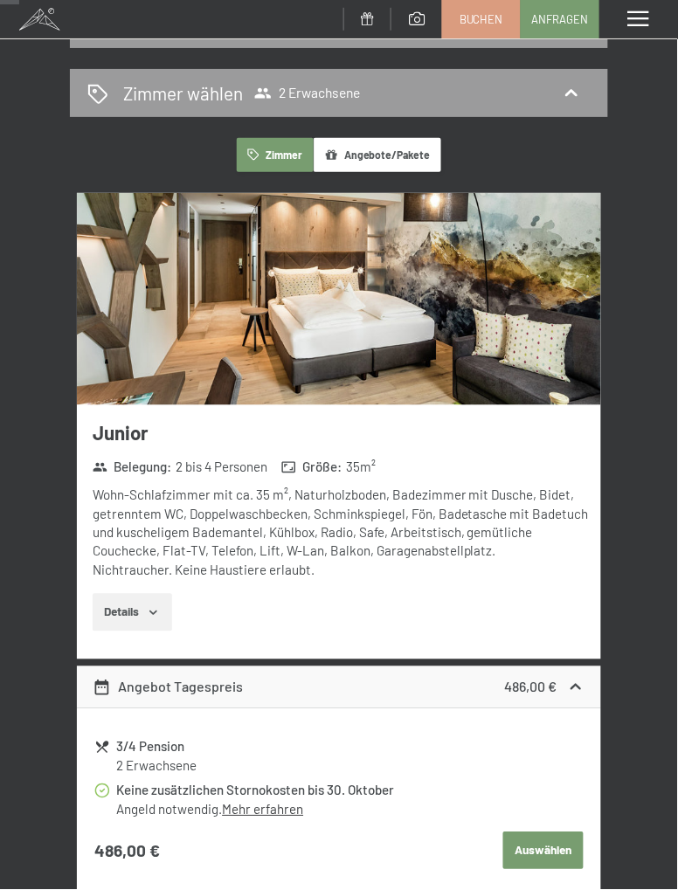
click at [636, 24] on span at bounding box center [638, 19] width 21 height 16
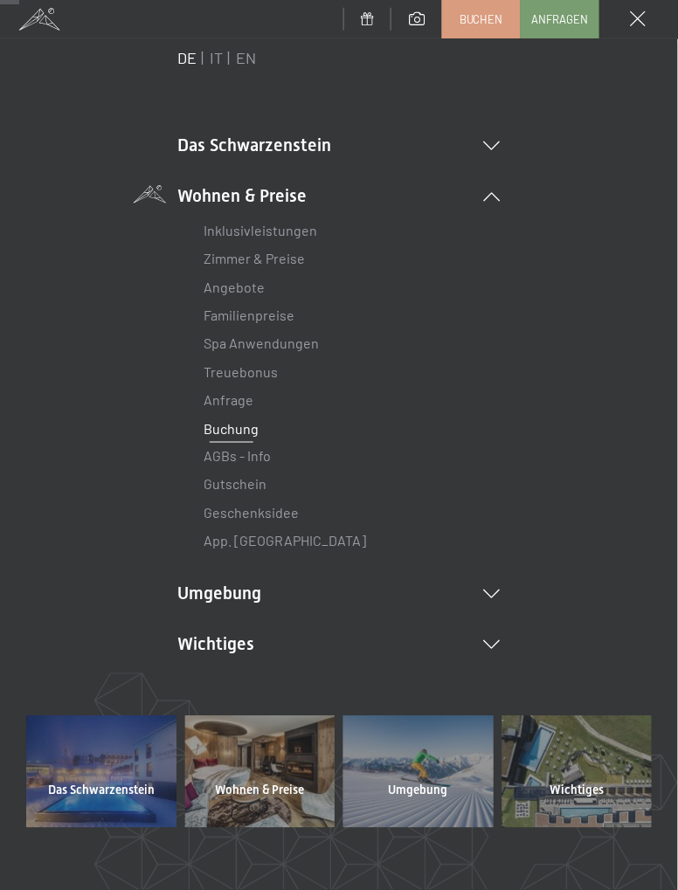
scroll to position [0, 0]
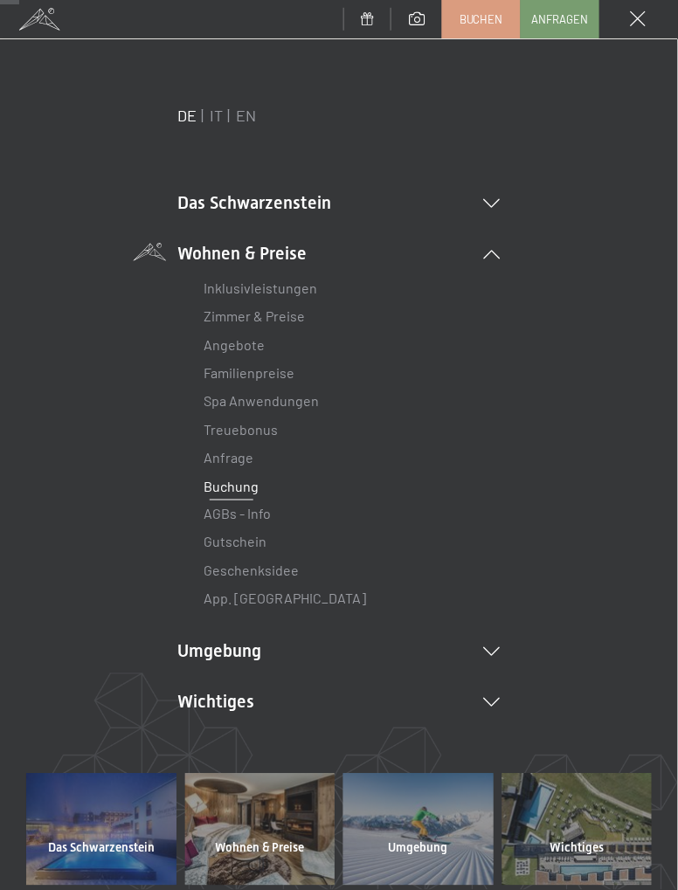
click at [245, 343] on link "Angebote" at bounding box center [233, 344] width 61 height 17
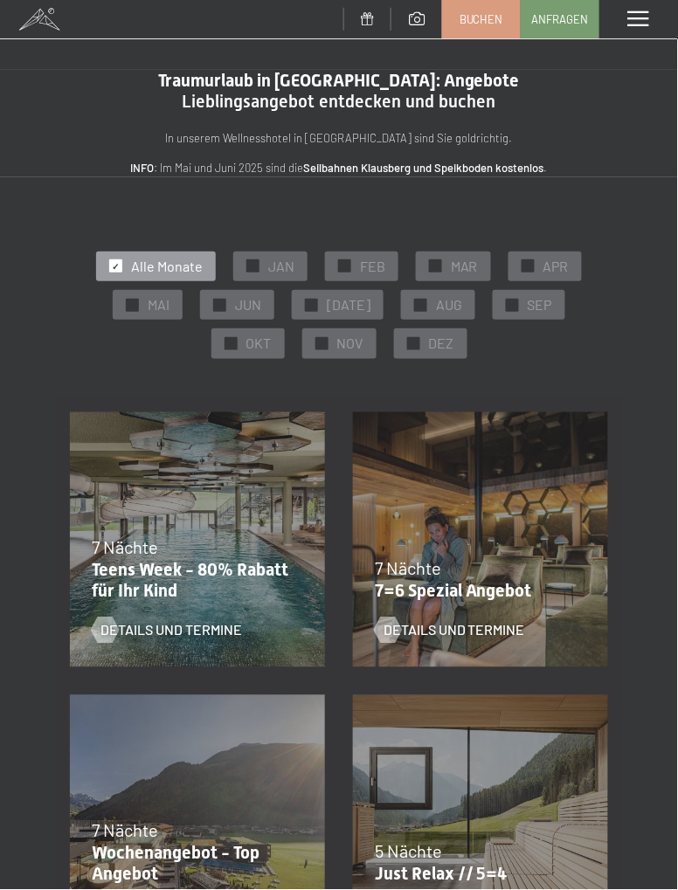
click at [326, 348] on div at bounding box center [321, 343] width 13 height 13
